Goal: Information Seeking & Learning: Learn about a topic

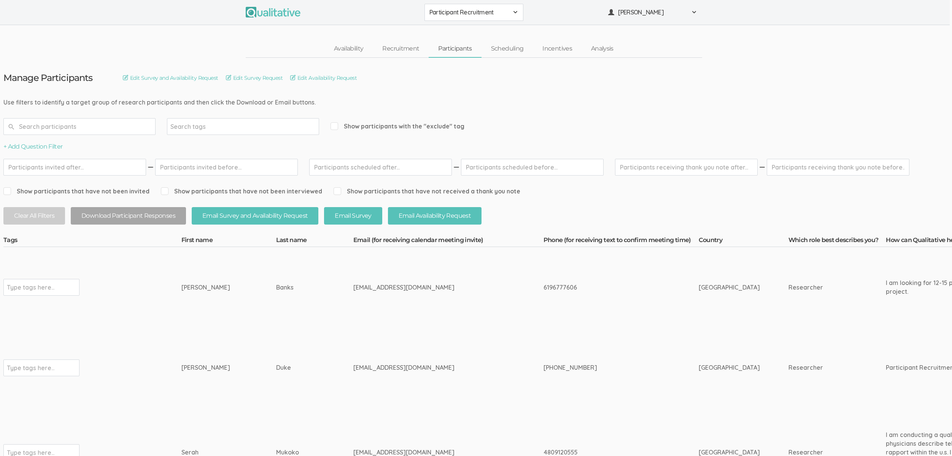
click at [467, 11] on span "Participant Recruitment" at bounding box center [468, 12] width 79 height 9
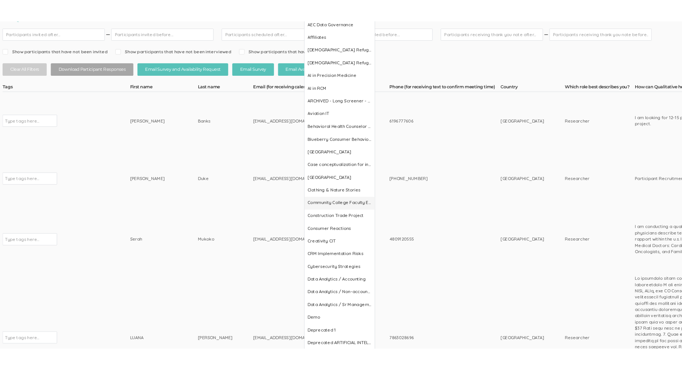
scroll to position [150, 2]
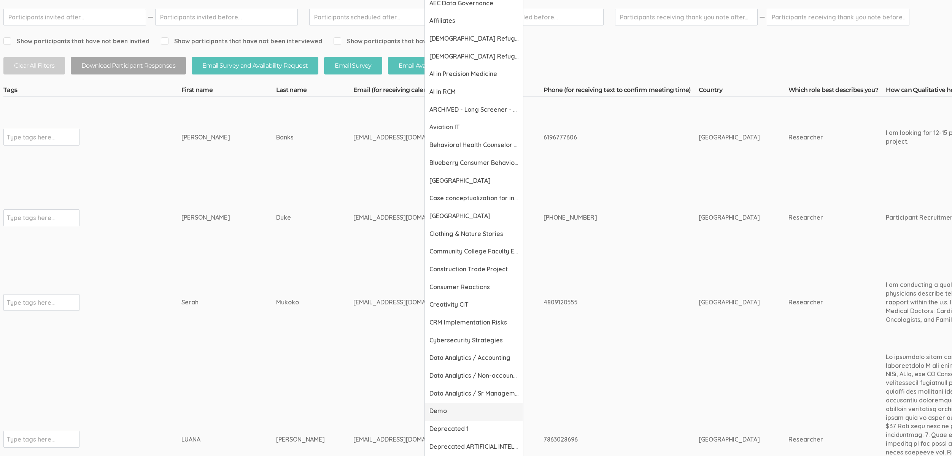
click at [444, 407] on span "Demo" at bounding box center [473, 411] width 89 height 9
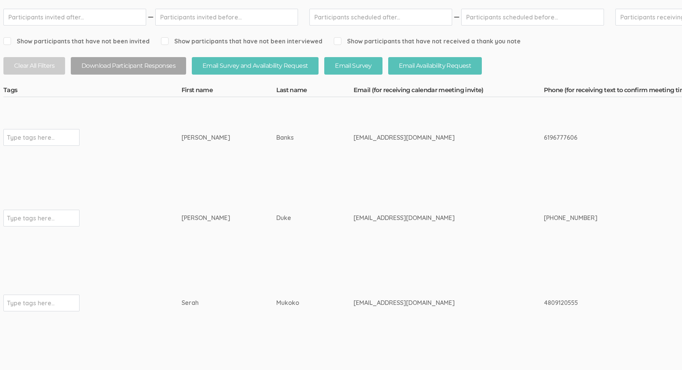
click at [353, 215] on div "cvduke01@indianatech.net" at bounding box center [434, 217] width 162 height 9
copy tr "cvduke01@indianatech.net"
click at [461, 209] on td "cvduke01@indianatech.net" at bounding box center [448, 218] width 190 height 81
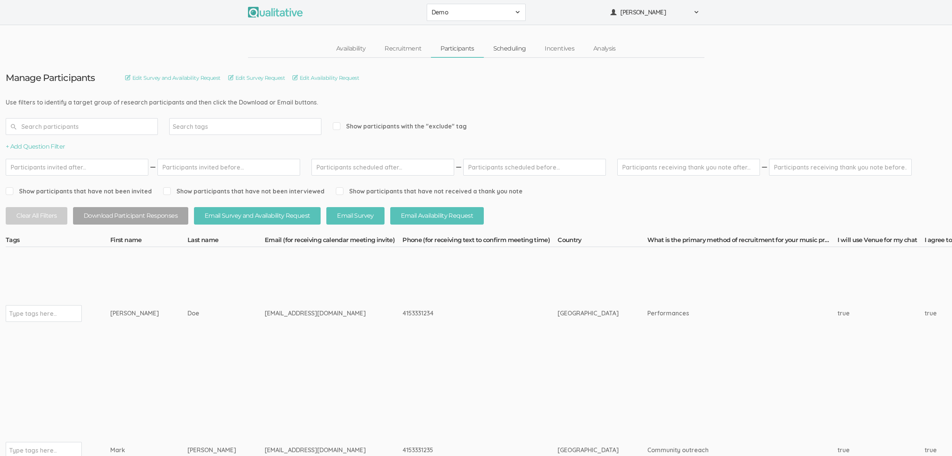
click at [502, 48] on link "Scheduling" at bounding box center [510, 49] width 52 height 16
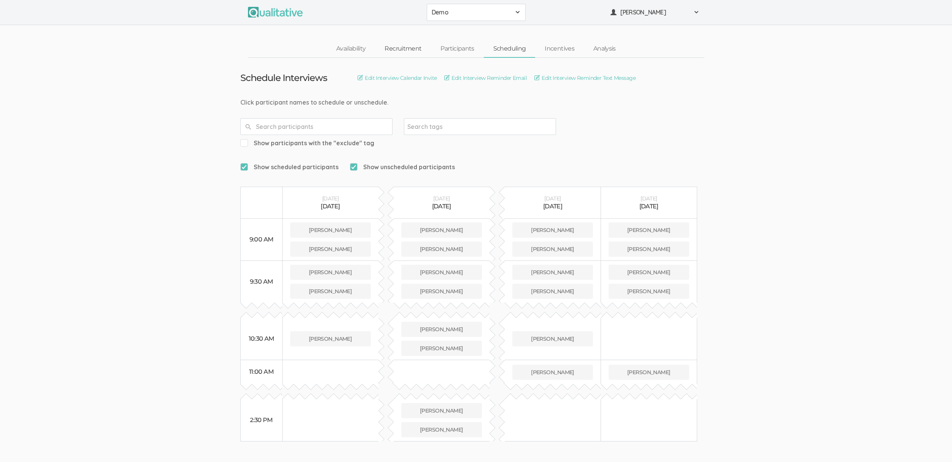
click at [401, 49] on link "Recruitment" at bounding box center [403, 49] width 56 height 16
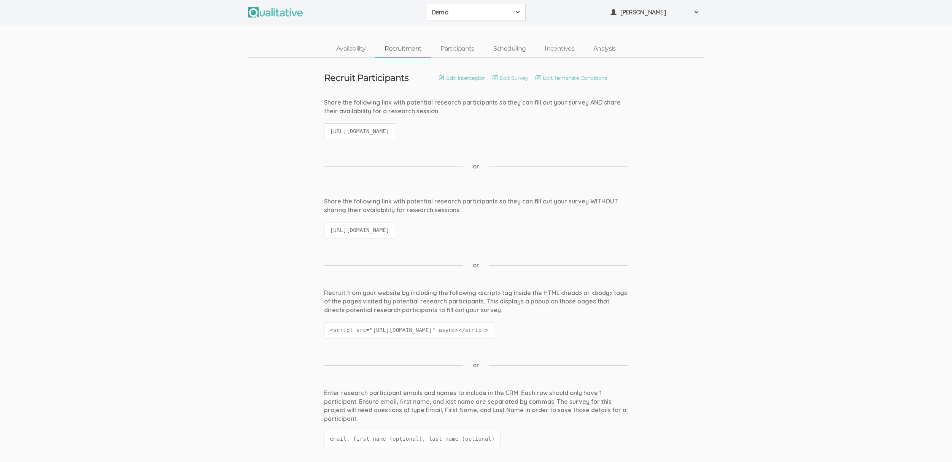
click at [378, 127] on code "[URL][DOMAIN_NAME]" at bounding box center [360, 131] width 72 height 16
copy ui-view "[URL][DOMAIN_NAME]"
click at [315, 217] on ui-view "Share the following link with potential research participants so they can fill …" at bounding box center [476, 221] width 952 height 49
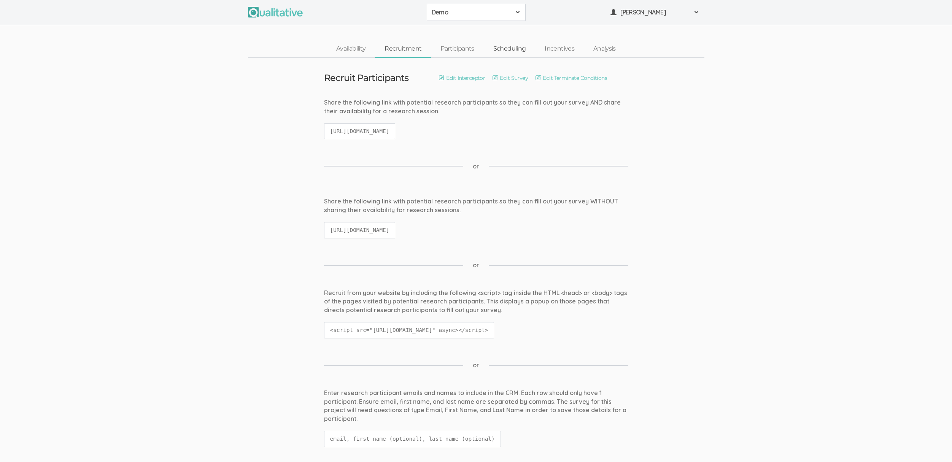
click at [511, 51] on link "Scheduling" at bounding box center [510, 49] width 52 height 16
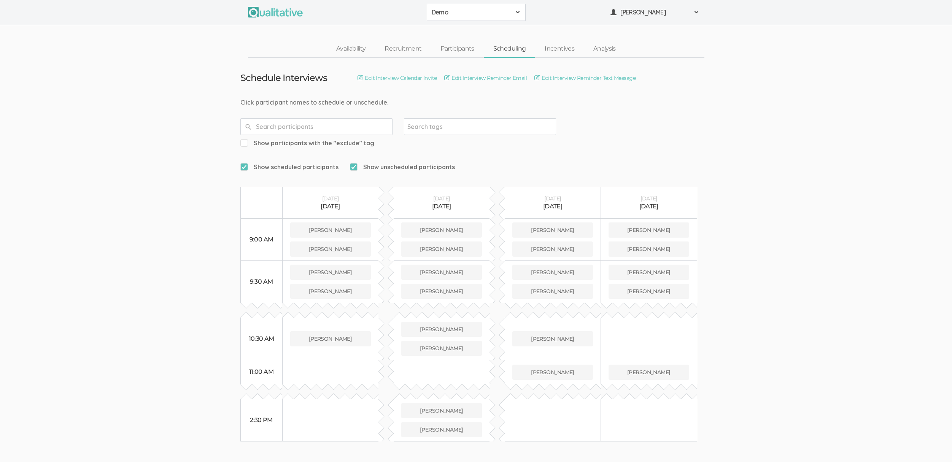
click at [82, 281] on ui-view "Schedule Interviews Edit Interview Calendar Invite Edit Interview Reminder Emai…" at bounding box center [476, 250] width 952 height 384
click at [356, 51] on link "Availability" at bounding box center [351, 49] width 48 height 16
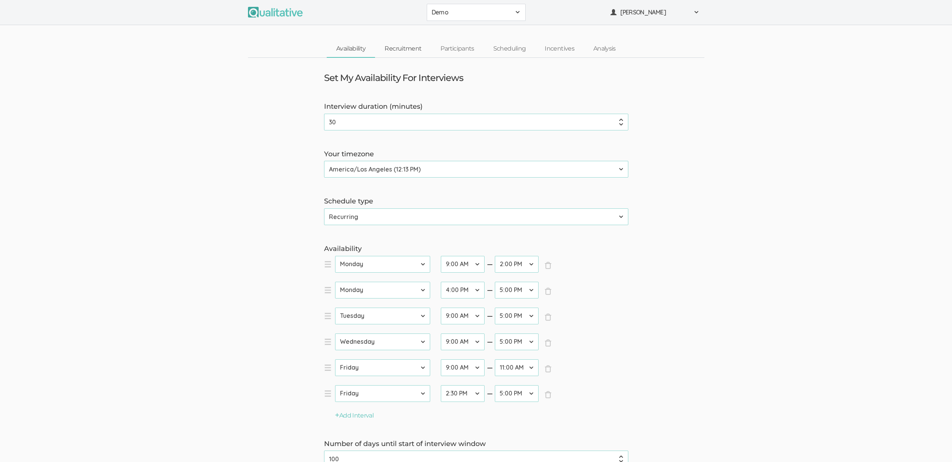
click at [394, 49] on link "Recruitment" at bounding box center [403, 49] width 56 height 16
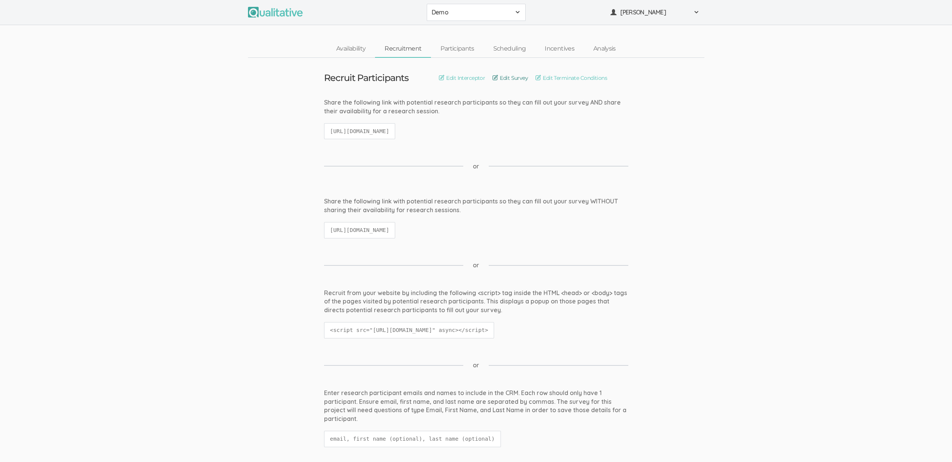
click at [518, 81] on link "Edit Survey" at bounding box center [510, 78] width 35 height 8
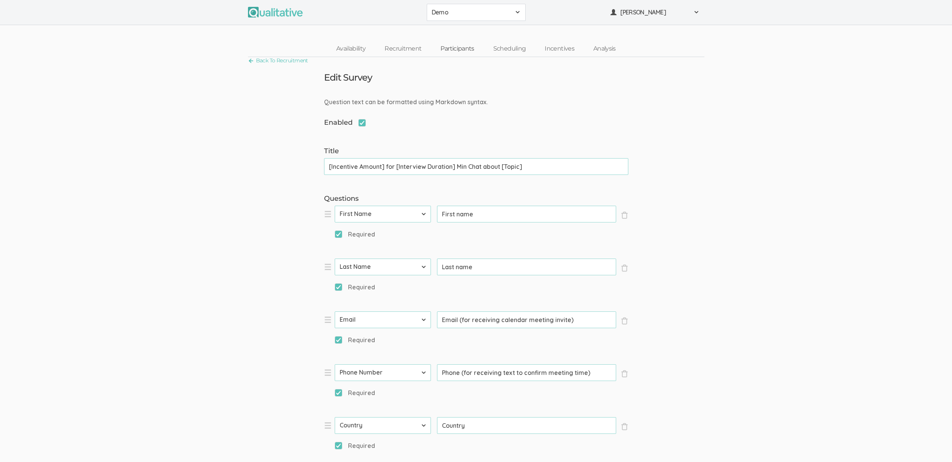
click at [449, 45] on link "Participants" at bounding box center [457, 49] width 52 height 16
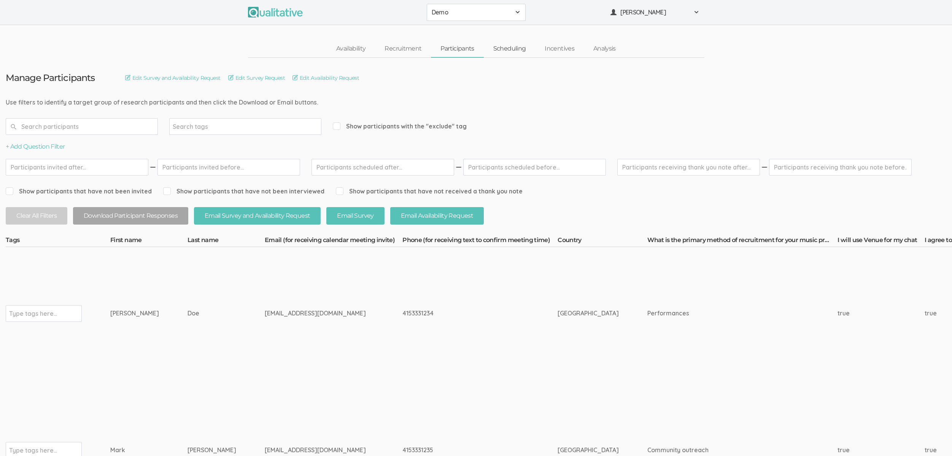
click at [513, 48] on link "Scheduling" at bounding box center [510, 49] width 52 height 16
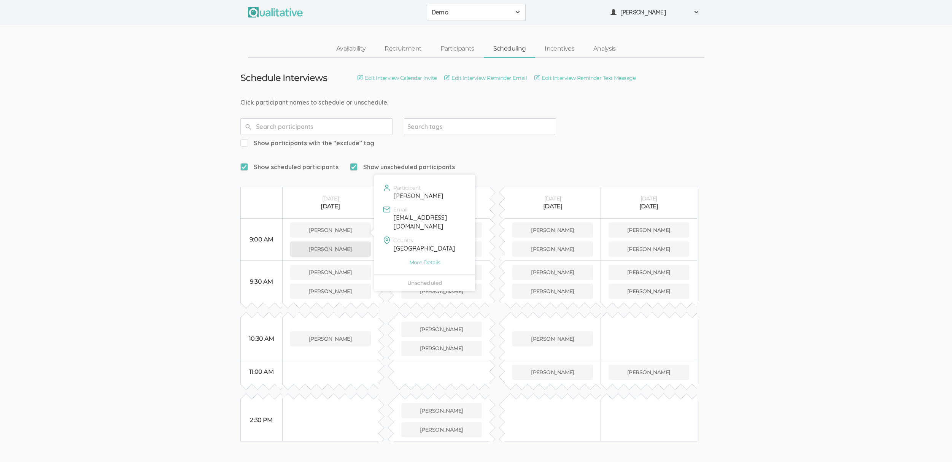
click at [347, 242] on button "[PERSON_NAME]" at bounding box center [330, 249] width 81 height 15
click at [327, 242] on button "[PERSON_NAME]" at bounding box center [330, 249] width 81 height 15
click at [564, 49] on link "Incentives" at bounding box center [559, 49] width 49 height 16
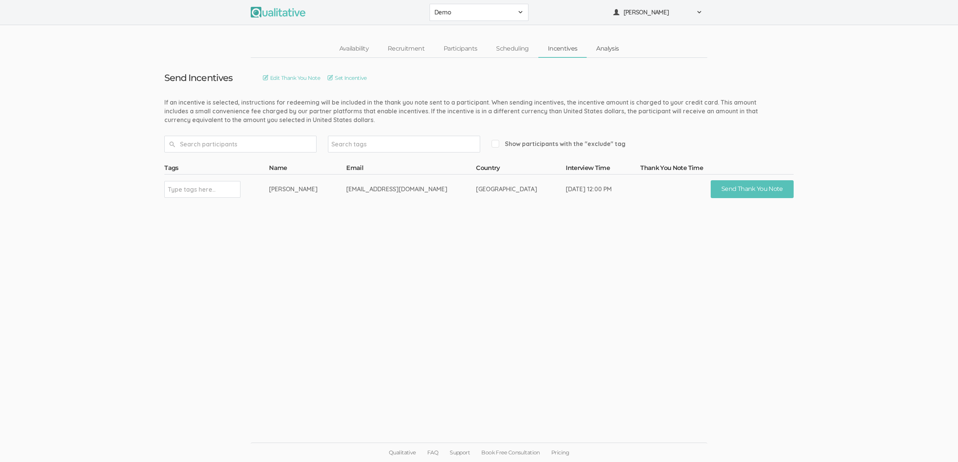
click at [607, 50] on link "Analysis" at bounding box center [606, 49] width 41 height 16
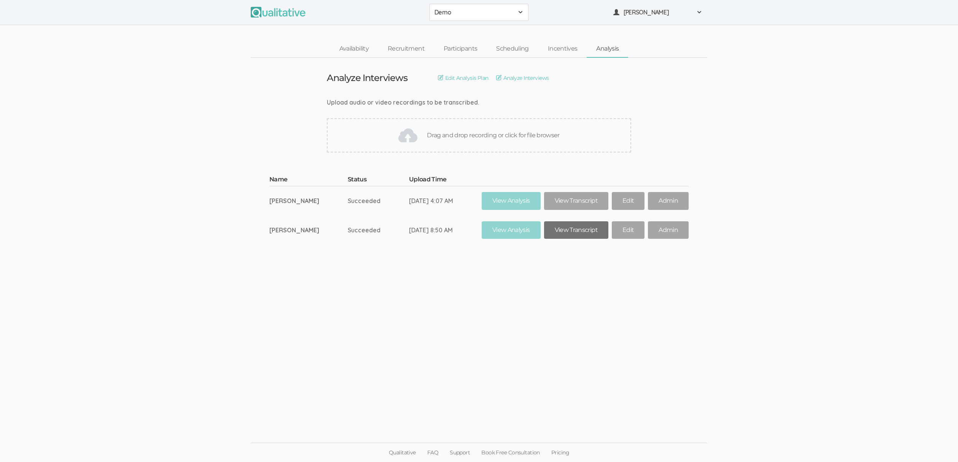
click at [590, 235] on link "View Transcript" at bounding box center [576, 230] width 64 height 18
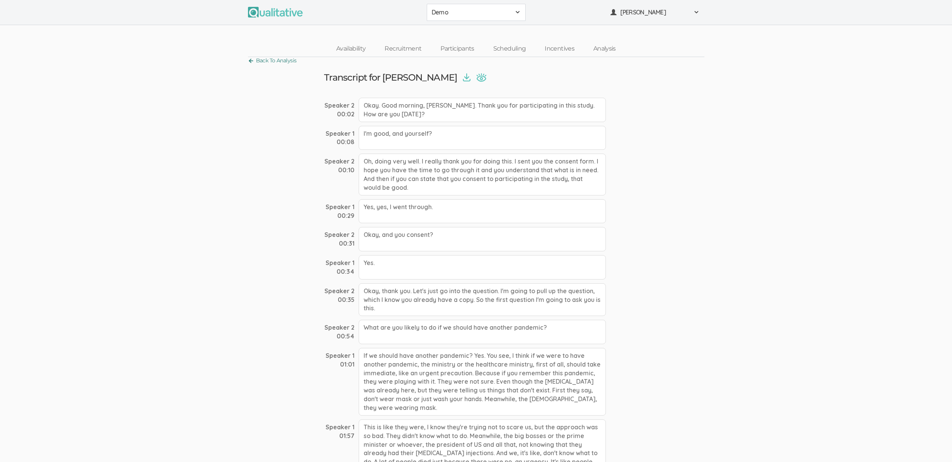
click at [274, 57] on link "Back To Analysis" at bounding box center [272, 61] width 49 height 10
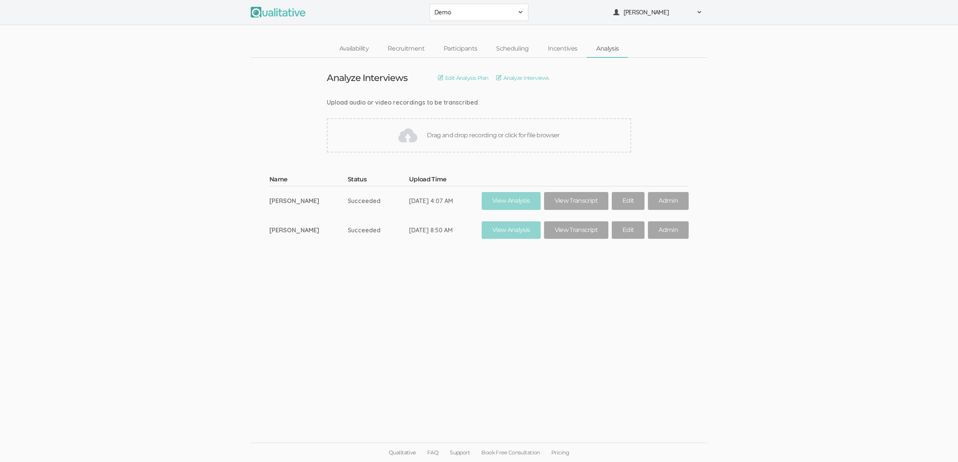
click at [457, 10] on span "Demo" at bounding box center [473, 12] width 79 height 9
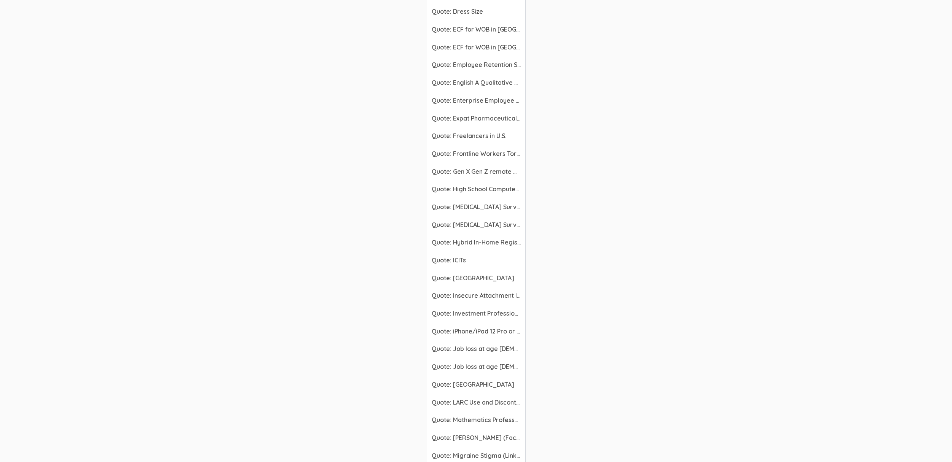
scroll to position [2524, 0]
click at [467, 369] on span "[MEDICAL_DATA]" at bounding box center [476, 364] width 89 height 9
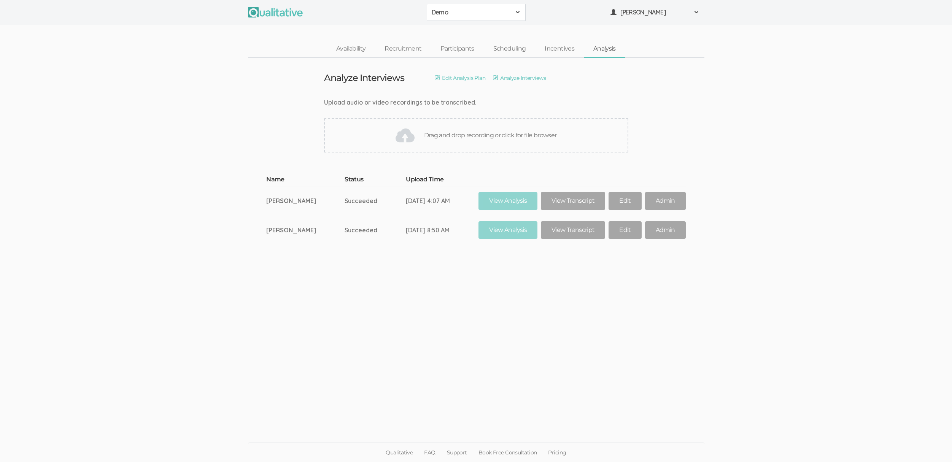
scroll to position [0, 0]
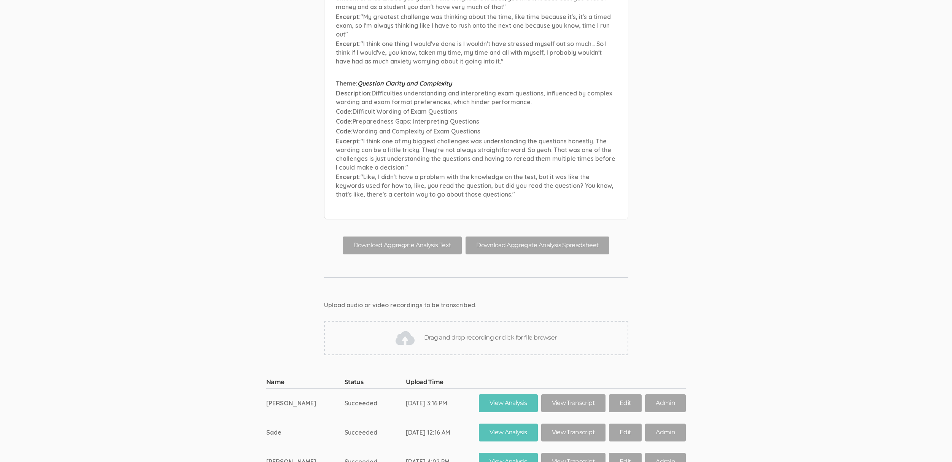
scroll to position [10481, 0]
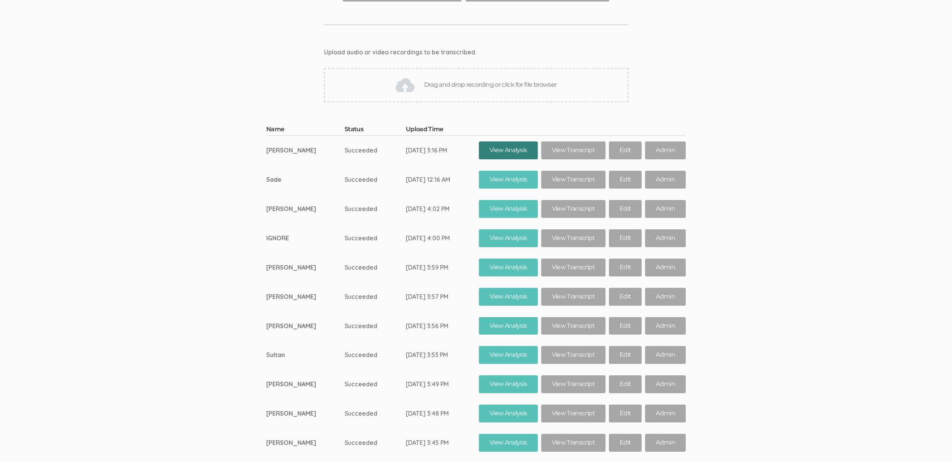
click at [502, 141] on link "View Analysis" at bounding box center [508, 150] width 59 height 18
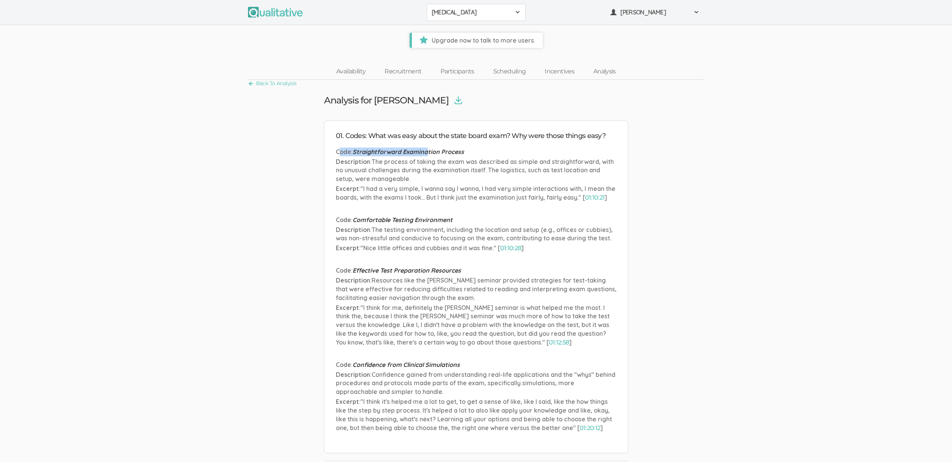
drag, startPoint x: 339, startPoint y: 152, endPoint x: 428, endPoint y: 148, distance: 89.4
click at [428, 148] on p "Code : Straightforward Examination Process" at bounding box center [476, 152] width 281 height 9
click at [428, 148] on span "Straightforward Examination Process" at bounding box center [408, 152] width 111 height 8
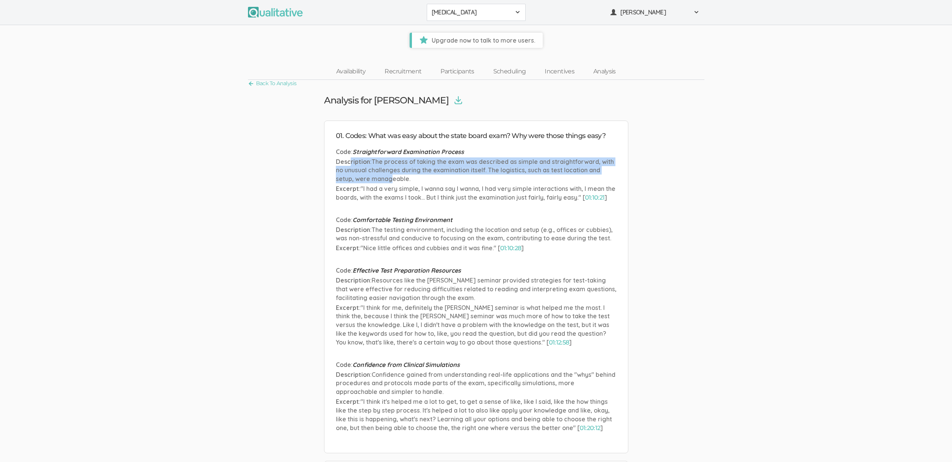
drag, startPoint x: 350, startPoint y: 161, endPoint x: 392, endPoint y: 178, distance: 46.1
click at [392, 178] on p "Description : The process of taking the exam was described as simple and straig…" at bounding box center [476, 170] width 281 height 26
click at [392, 178] on span "The process of taking the exam was described as simple and straightforward, wit…" at bounding box center [475, 170] width 278 height 25
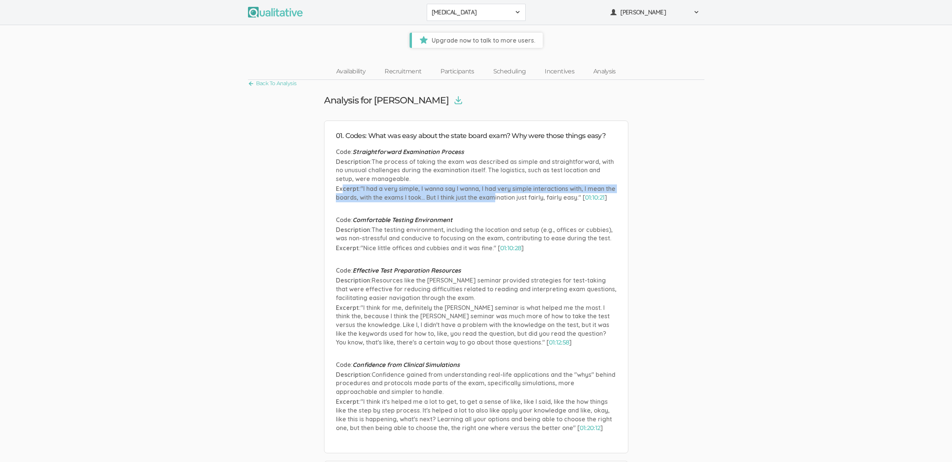
drag, startPoint x: 342, startPoint y: 187, endPoint x: 495, endPoint y: 197, distance: 153.6
click at [495, 197] on p "Excerpt : "I had a very simple, I wanna say I wanna, I had very simple interact…" at bounding box center [476, 193] width 281 height 18
click at [495, 197] on span ""I had a very simple, I wanna say I wanna, I had very simple interactions with,…" at bounding box center [476, 193] width 280 height 16
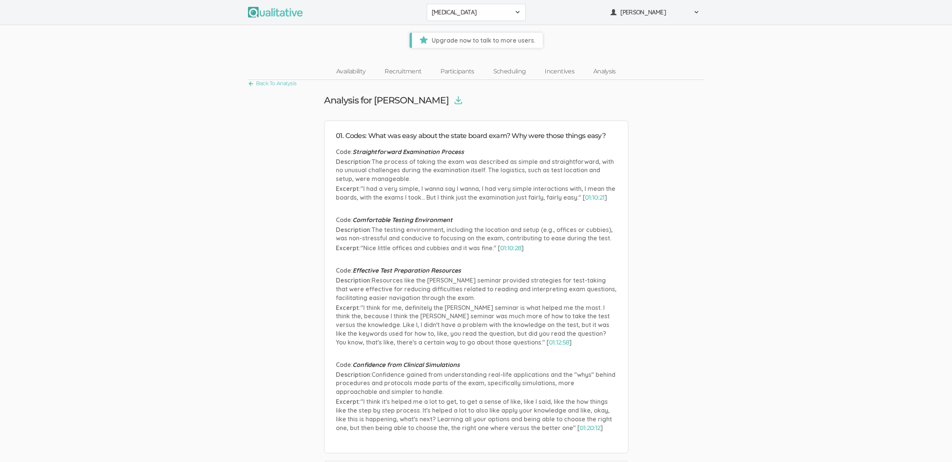
drag, startPoint x: 358, startPoint y: 191, endPoint x: 509, endPoint y: 191, distance: 151.0
click at [509, 191] on p "Excerpt : "I had a very simple, I wanna say I wanna, I had very simple interact…" at bounding box center [476, 193] width 281 height 18
click at [509, 191] on span ""I had a very simple, I wanna say I wanna, I had very simple interactions with,…" at bounding box center [476, 193] width 280 height 16
click at [597, 199] on link "01:10:21" at bounding box center [595, 197] width 20 height 7
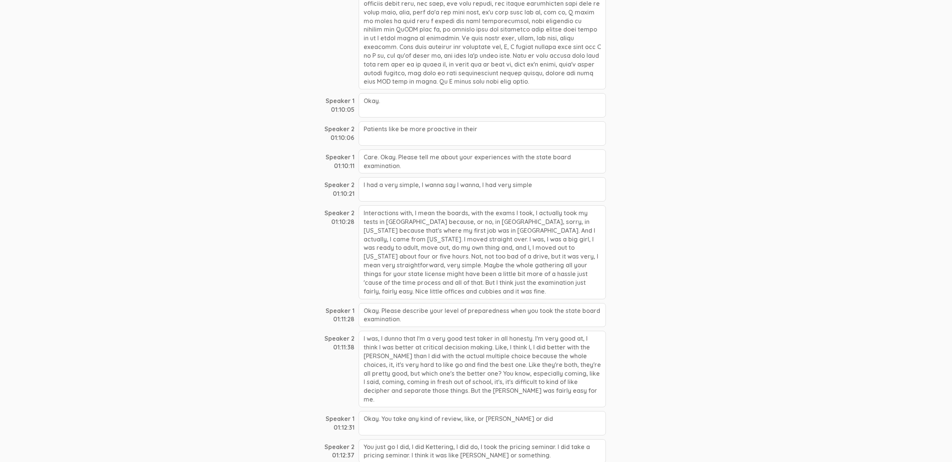
scroll to position [8239, 0]
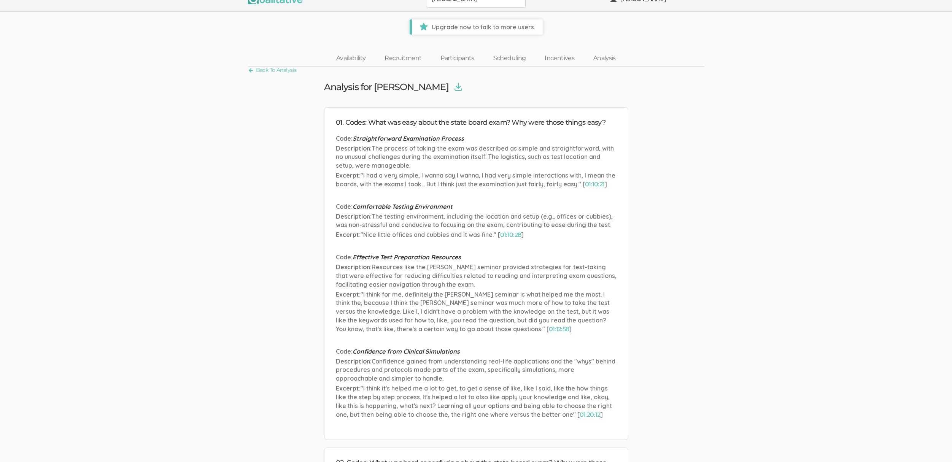
scroll to position [15, 0]
drag, startPoint x: 363, startPoint y: 119, endPoint x: 513, endPoint y: 124, distance: 150.3
click at [513, 124] on h4 "01. Codes: What was easy about the state board exam? Why were those things easy?" at bounding box center [476, 122] width 281 height 8
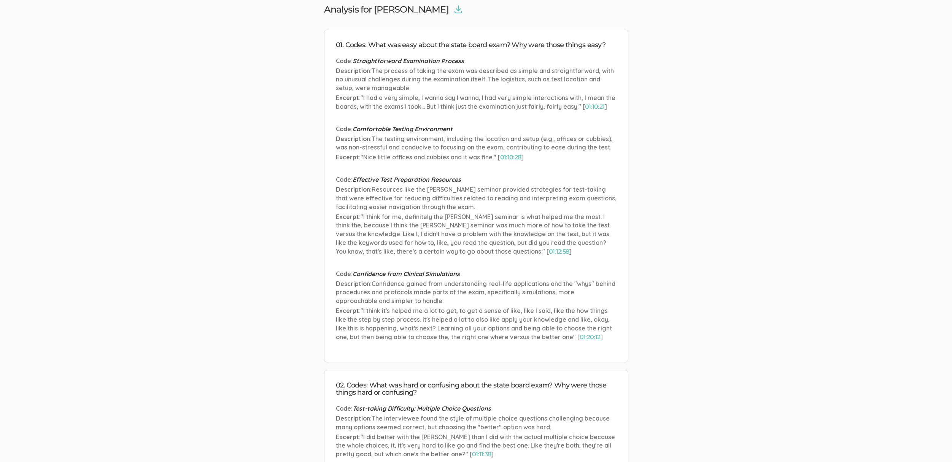
scroll to position [231, 0]
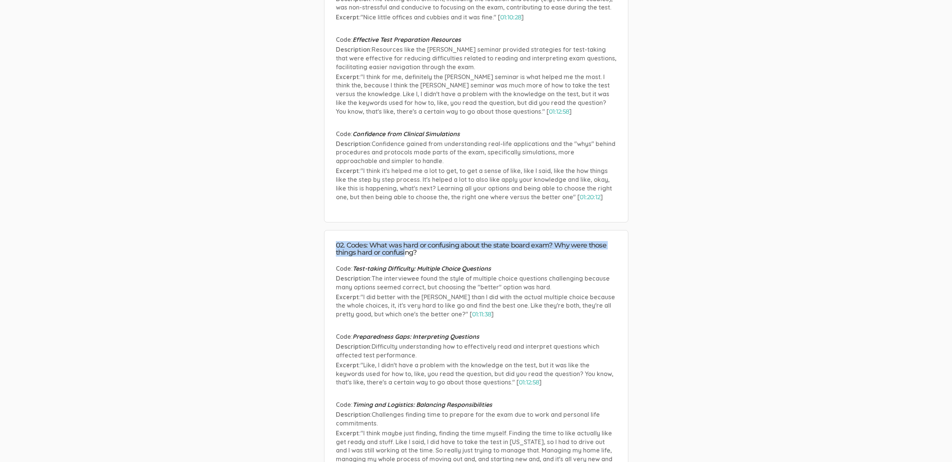
drag, startPoint x: 336, startPoint y: 241, endPoint x: 408, endPoint y: 254, distance: 73.0
click at [408, 254] on h4 "02. Codes: What was hard or confusing about the state board exam? Why were thos…" at bounding box center [476, 249] width 281 height 15
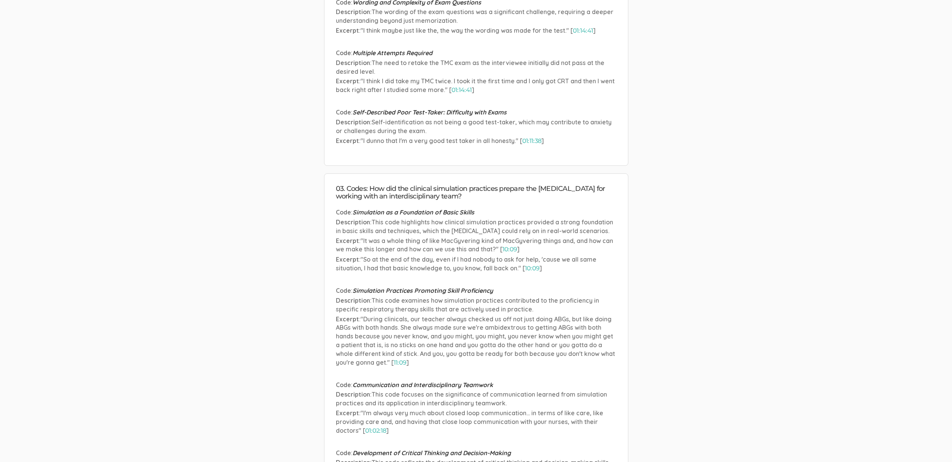
scroll to position [772, 0]
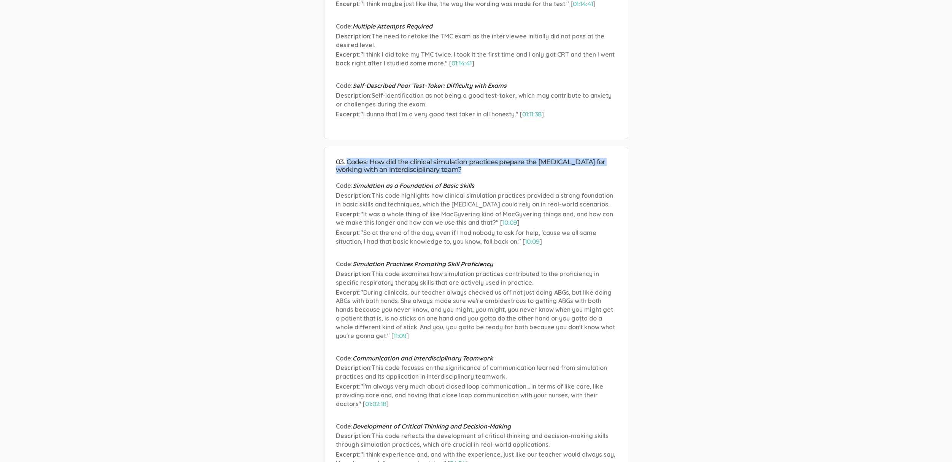
drag, startPoint x: 346, startPoint y: 157, endPoint x: 421, endPoint y: 174, distance: 76.8
click at [421, 174] on li "03. Codes: How did the clinical simulation practices prepare the [MEDICAL_DATA]…" at bounding box center [476, 366] width 304 height 439
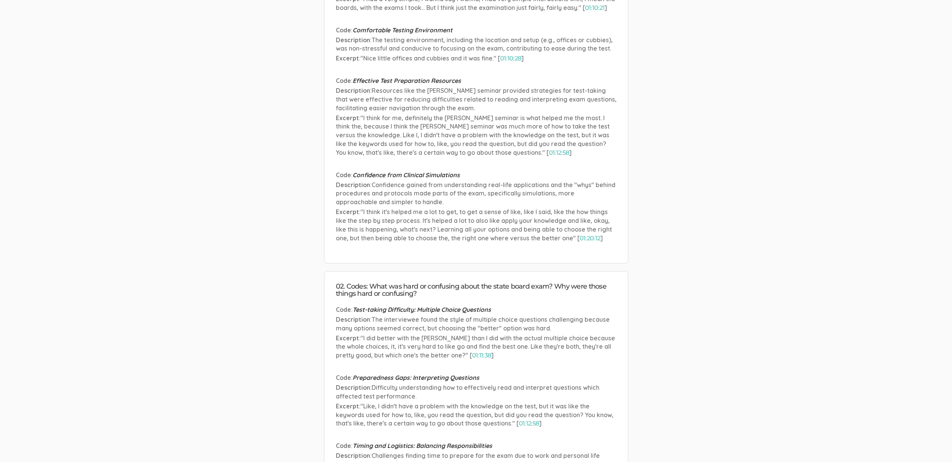
scroll to position [0, 0]
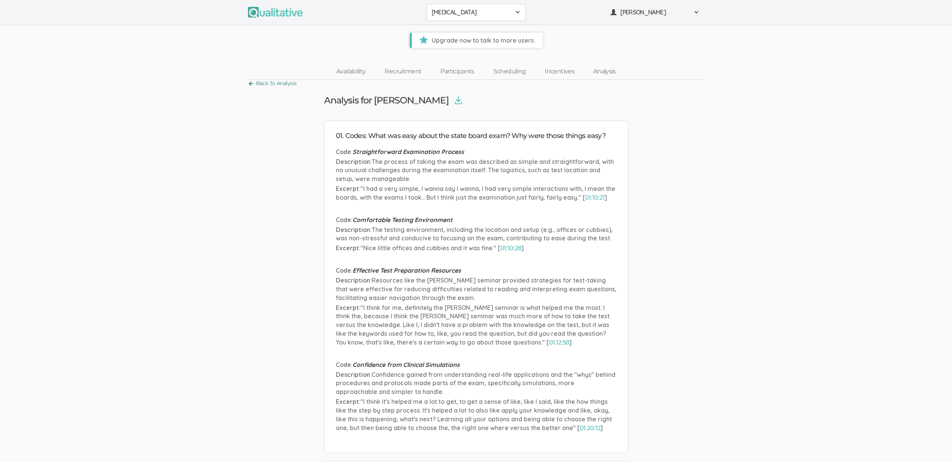
click at [275, 82] on link "Back To Analysis" at bounding box center [272, 83] width 49 height 10
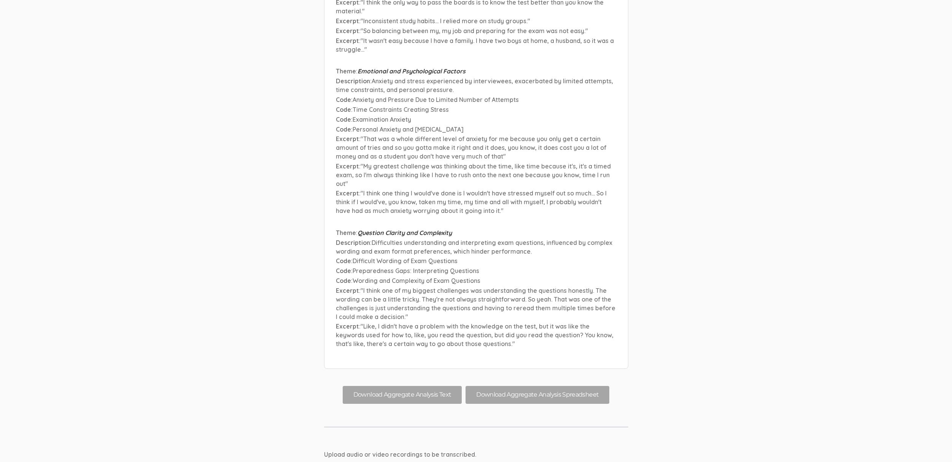
scroll to position [10051, 0]
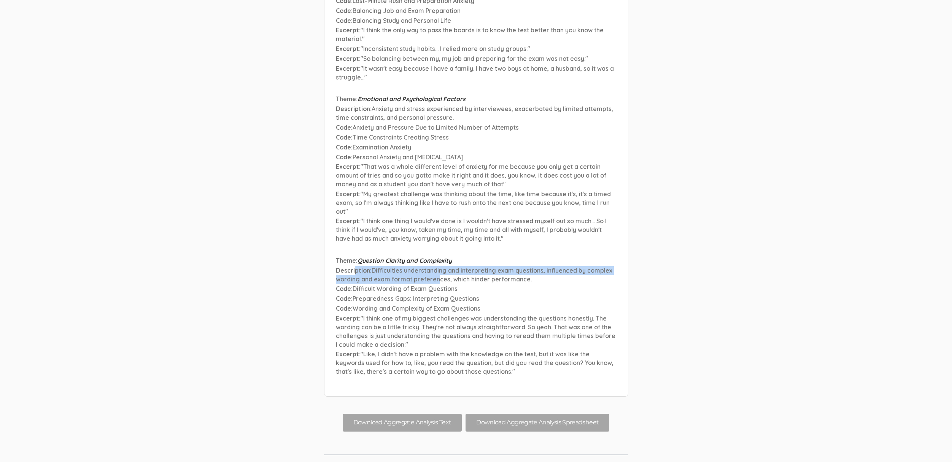
drag, startPoint x: 356, startPoint y: 188, endPoint x: 438, endPoint y: 199, distance: 82.9
click at [438, 266] on p "Description : Difficulties understanding and interpreting exam questions, influ…" at bounding box center [476, 274] width 281 height 17
click at [439, 267] on span "Difficulties understanding and interpreting exam questions, influenced by compl…" at bounding box center [474, 275] width 277 height 16
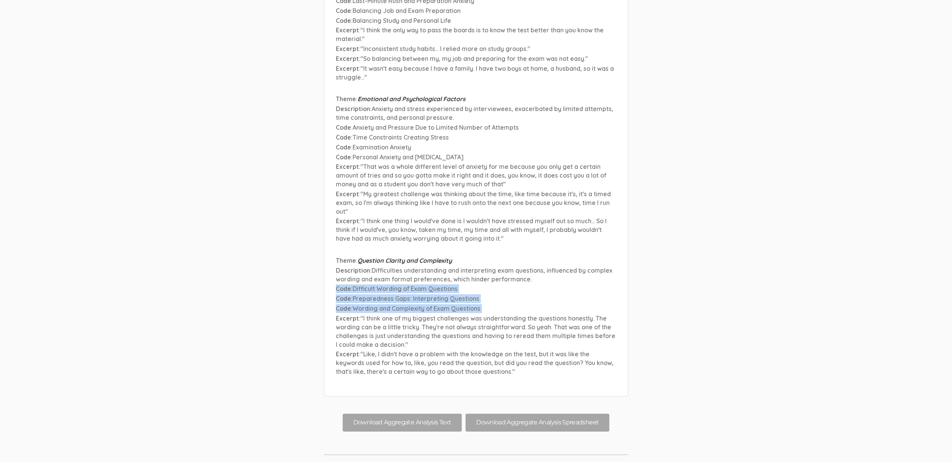
drag, startPoint x: 332, startPoint y: 207, endPoint x: 424, endPoint y: 232, distance: 95.4
click at [424, 256] on li "Theme : Question Clarity and Complexity Description : Difficulties understandin…" at bounding box center [476, 316] width 281 height 121
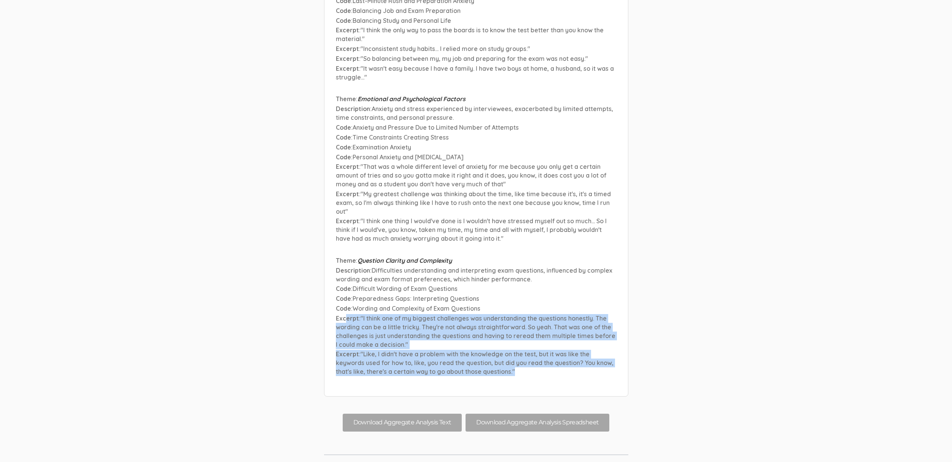
drag, startPoint x: 347, startPoint y: 243, endPoint x: 453, endPoint y: 297, distance: 118.2
click at [453, 297] on ul "Theme : Exam Design and Relevance Description : Challenges related to the conte…" at bounding box center [476, 3] width 281 height 761
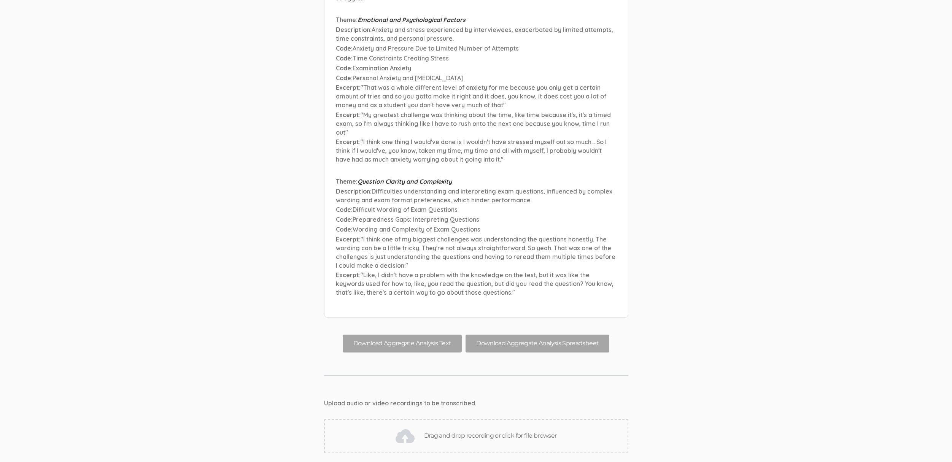
scroll to position [10139, 0]
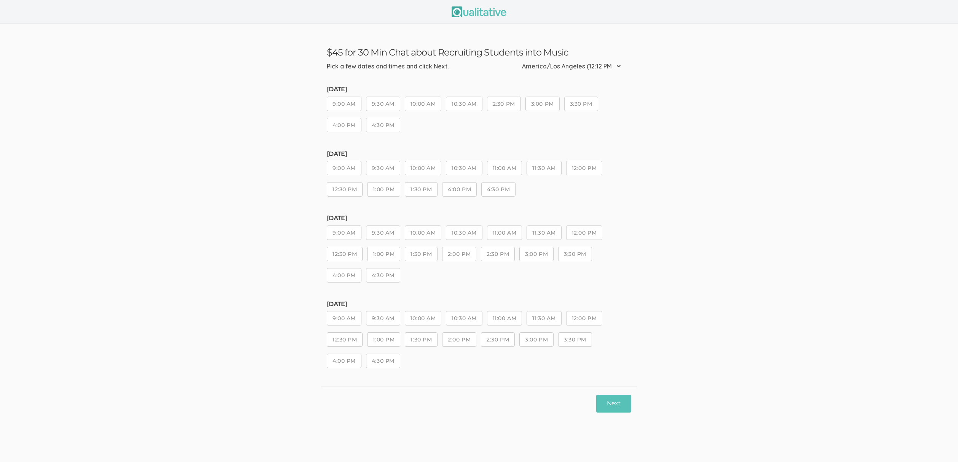
click at [421, 169] on button "10:00 AM" at bounding box center [423, 168] width 37 height 14
click at [513, 227] on button "11:00 AM" at bounding box center [504, 233] width 35 height 14
click at [623, 399] on button "Next" at bounding box center [613, 404] width 35 height 18
